Goal: Transaction & Acquisition: Obtain resource

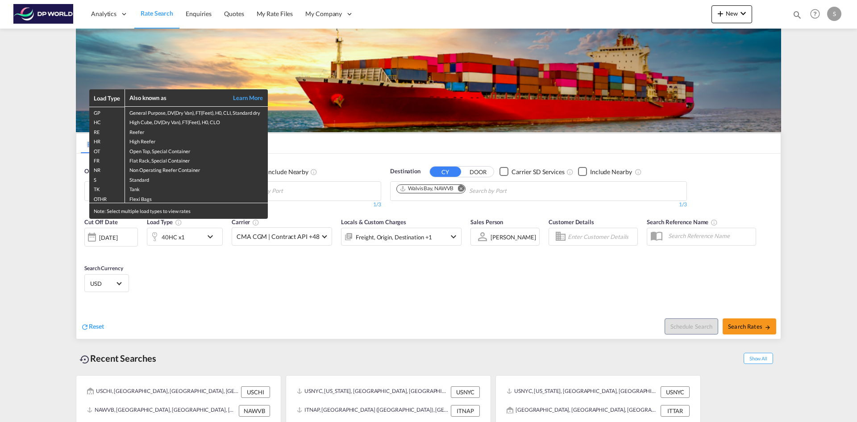
click at [303, 181] on div "Load Type Also known as Learn More GP General Purpose, DV(Dry Van), FT(Feet), H…" at bounding box center [428, 211] width 857 height 422
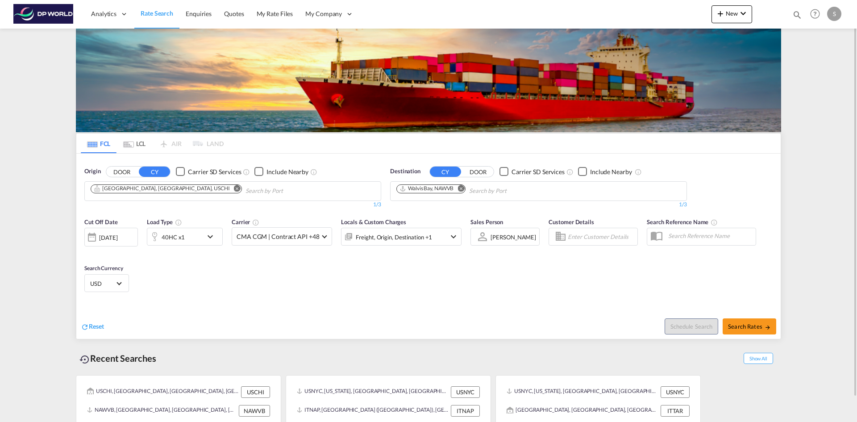
click at [234, 189] on md-icon "Remove" at bounding box center [237, 188] width 7 height 7
click at [153, 189] on input "Chips input." at bounding box center [133, 191] width 85 height 14
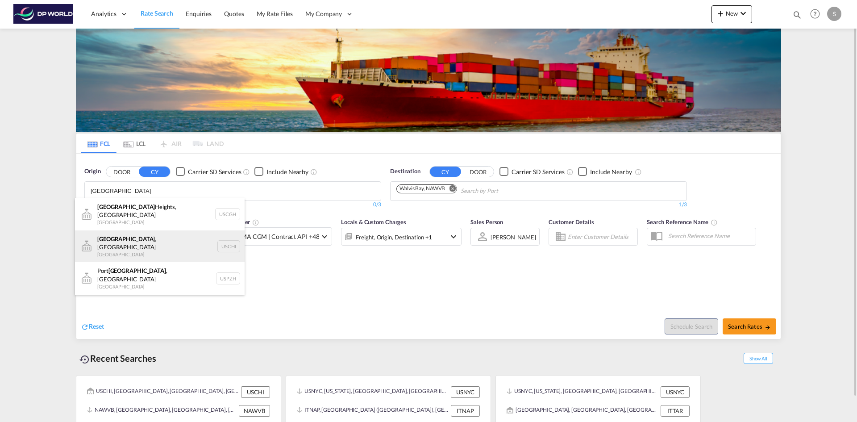
type input "[GEOGRAPHIC_DATA]"
click at [174, 242] on div "[GEOGRAPHIC_DATA] , IL United States USCHI" at bounding box center [160, 246] width 170 height 32
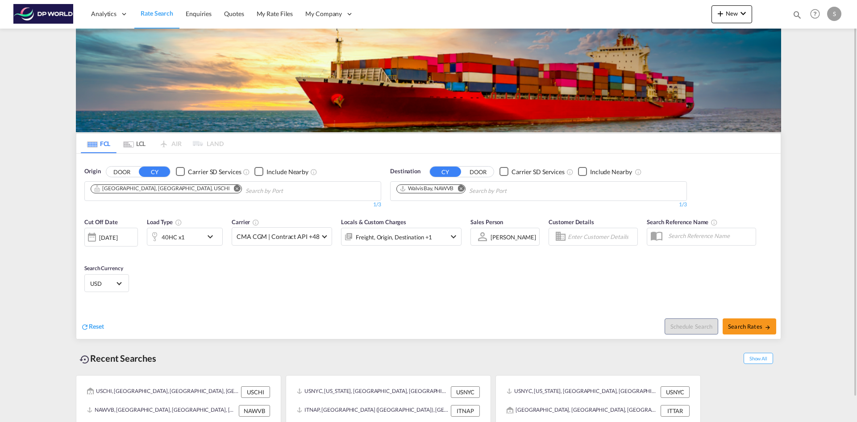
click at [462, 189] on md-icon "Remove" at bounding box center [460, 188] width 7 height 7
click at [431, 186] on body "Analytics Dashboard Rate Search Enquiries Quotes My Rate Files My Company" at bounding box center [428, 211] width 857 height 422
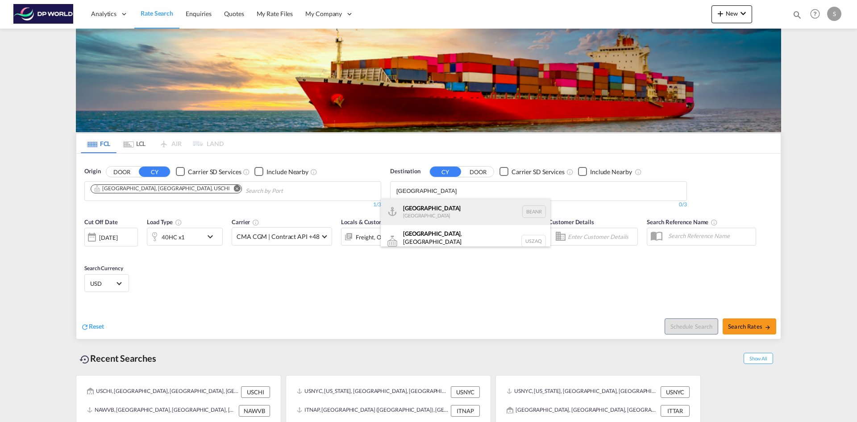
type input "[GEOGRAPHIC_DATA]"
click at [459, 209] on div "[GEOGRAPHIC_DATA] [GEOGRAPHIC_DATA] BEANR" at bounding box center [466, 211] width 170 height 27
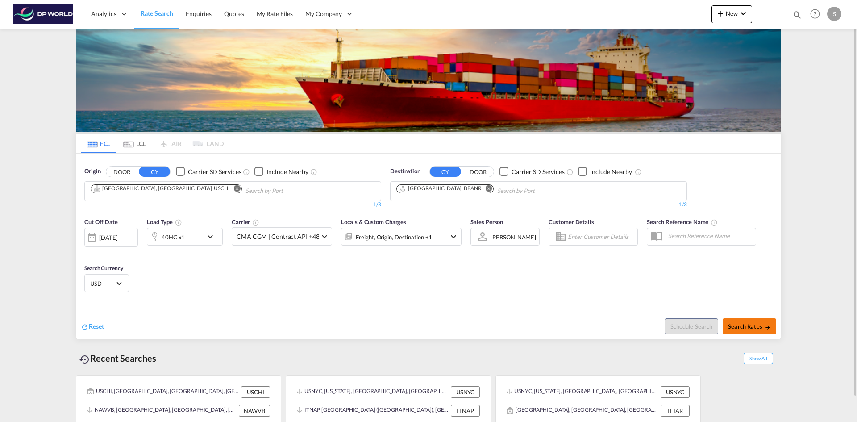
click at [761, 326] on span "Search Rates" at bounding box center [749, 326] width 43 height 7
type input "USCHI to BEANR / [DATE]"
